Goal: Information Seeking & Learning: Understand process/instructions

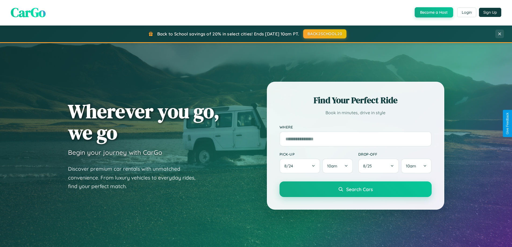
scroll to position [232, 0]
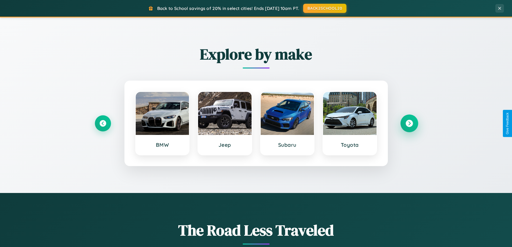
click at [409, 123] on icon at bounding box center [409, 123] width 7 height 7
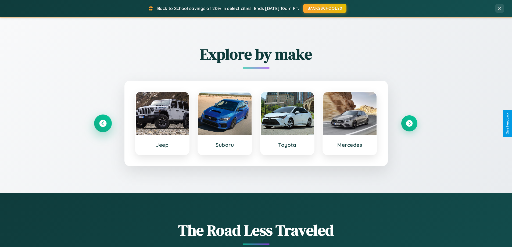
click at [103, 123] on icon at bounding box center [102, 123] width 7 height 7
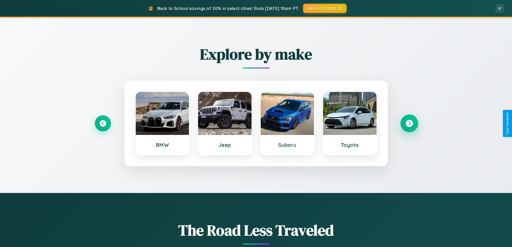
click at [409, 123] on icon at bounding box center [409, 123] width 7 height 7
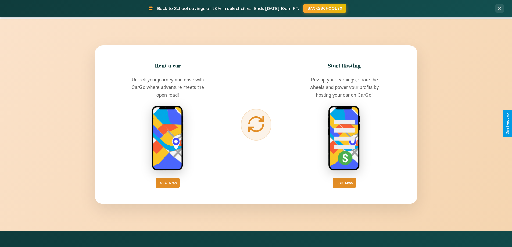
scroll to position [864, 0]
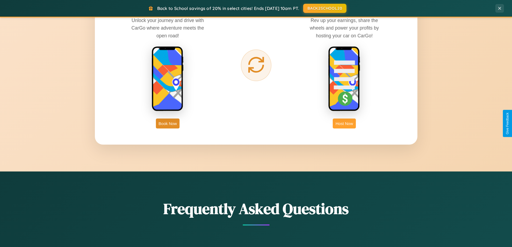
click at [344, 123] on button "Host Now" at bounding box center [344, 124] width 23 height 10
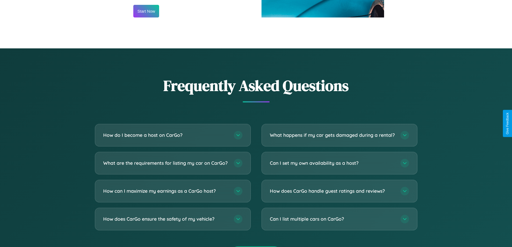
scroll to position [727, 0]
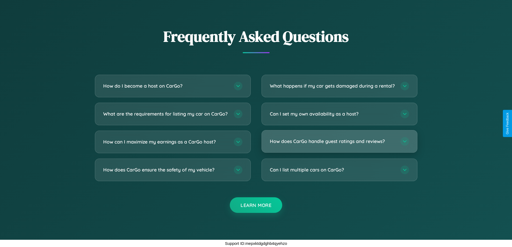
click at [339, 141] on h3 "How does CarGo handle guest ratings and reviews?" at bounding box center [332, 141] width 125 height 7
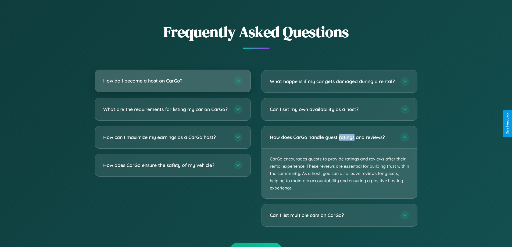
click at [173, 81] on h3 "How do I become a host on CarGo?" at bounding box center [165, 80] width 125 height 7
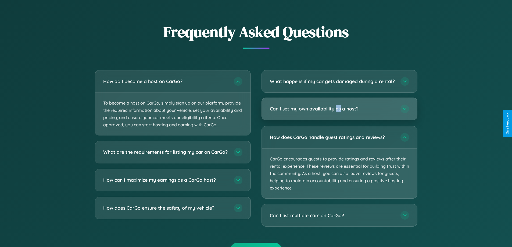
click at [339, 112] on h3 "Can I set my own availability as a host?" at bounding box center [332, 108] width 125 height 7
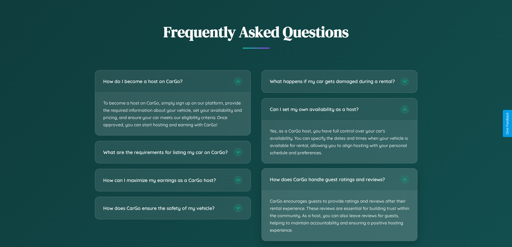
click at [339, 210] on p "CarGo encourages guests to provide ratings and reviews after their rental exper…" at bounding box center [339, 216] width 155 height 50
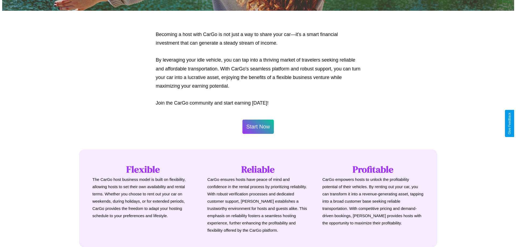
scroll to position [260, 0]
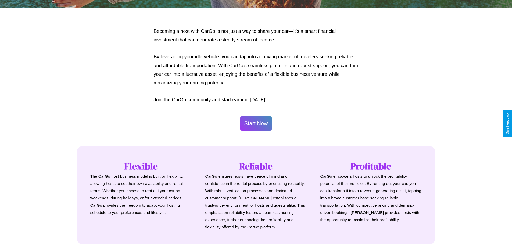
click at [256, 123] on button "Start Now" at bounding box center [256, 123] width 32 height 14
